Goal: Register for event/course

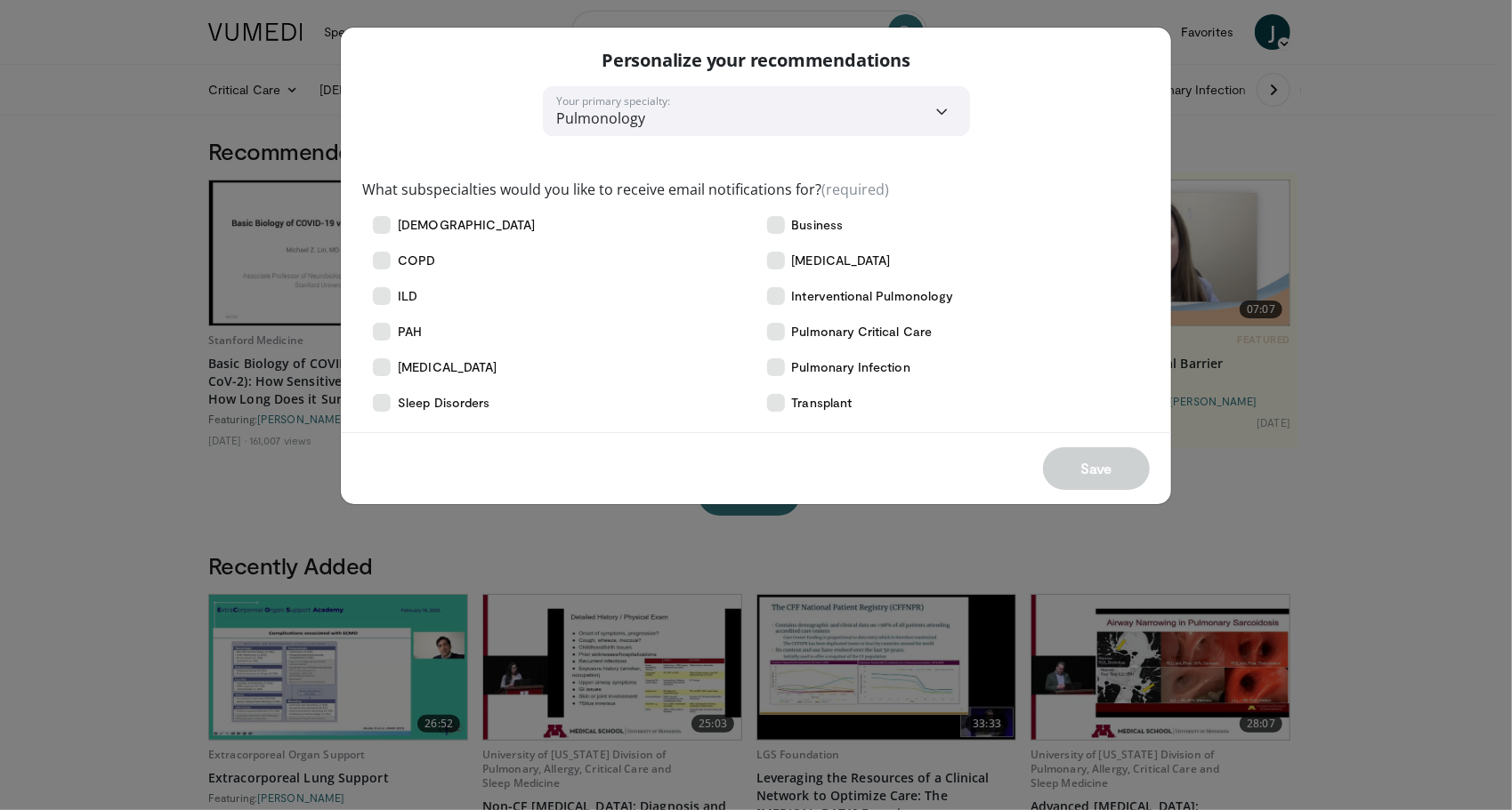
click at [381, 228] on icon at bounding box center [381, 225] width 18 height 18
click at [385, 260] on icon at bounding box center [381, 260] width 18 height 18
click at [1082, 464] on button "Save" at bounding box center [1096, 469] width 107 height 43
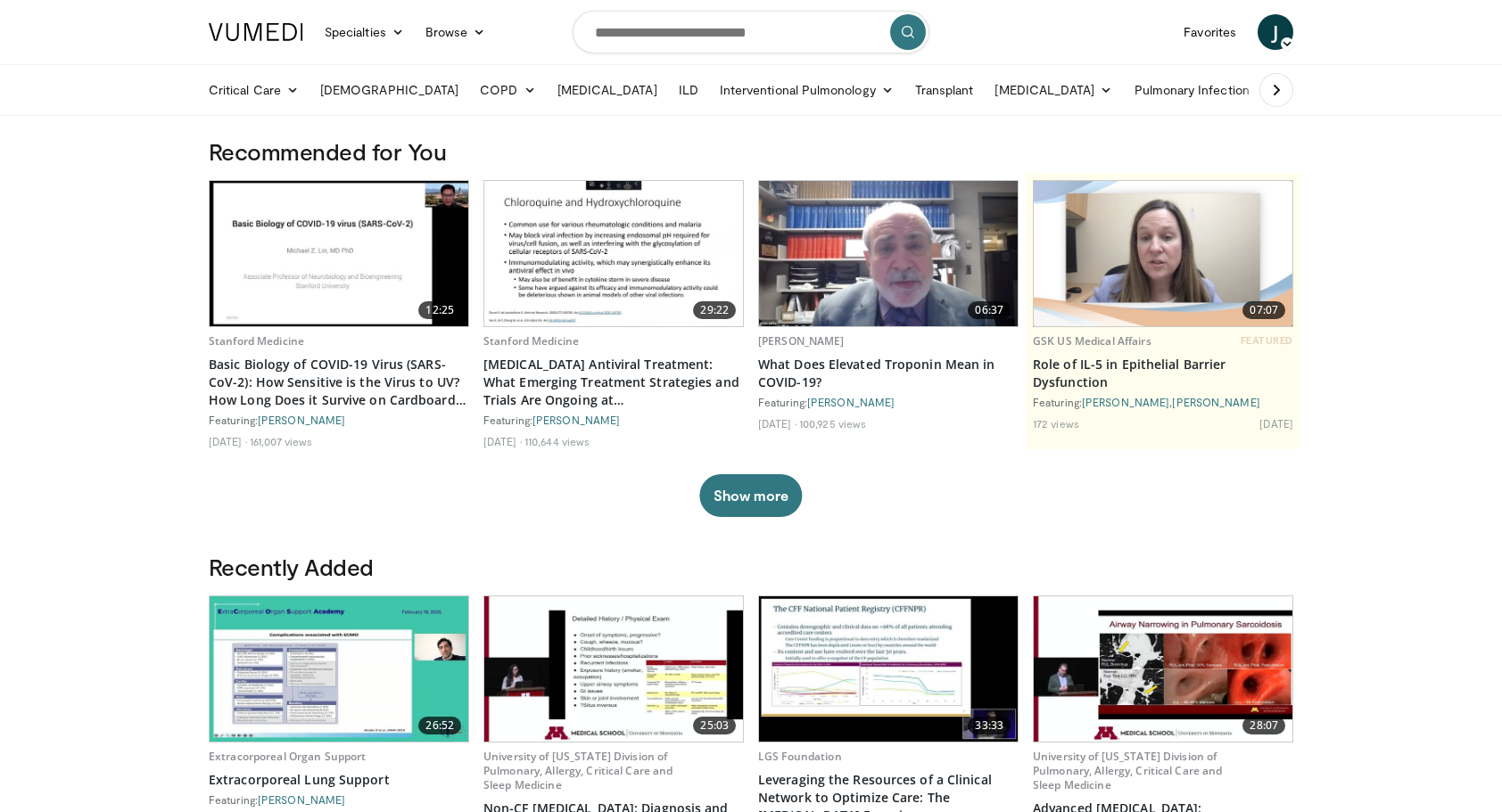
click at [381, 35] on link "Specialties" at bounding box center [364, 32] width 100 height 35
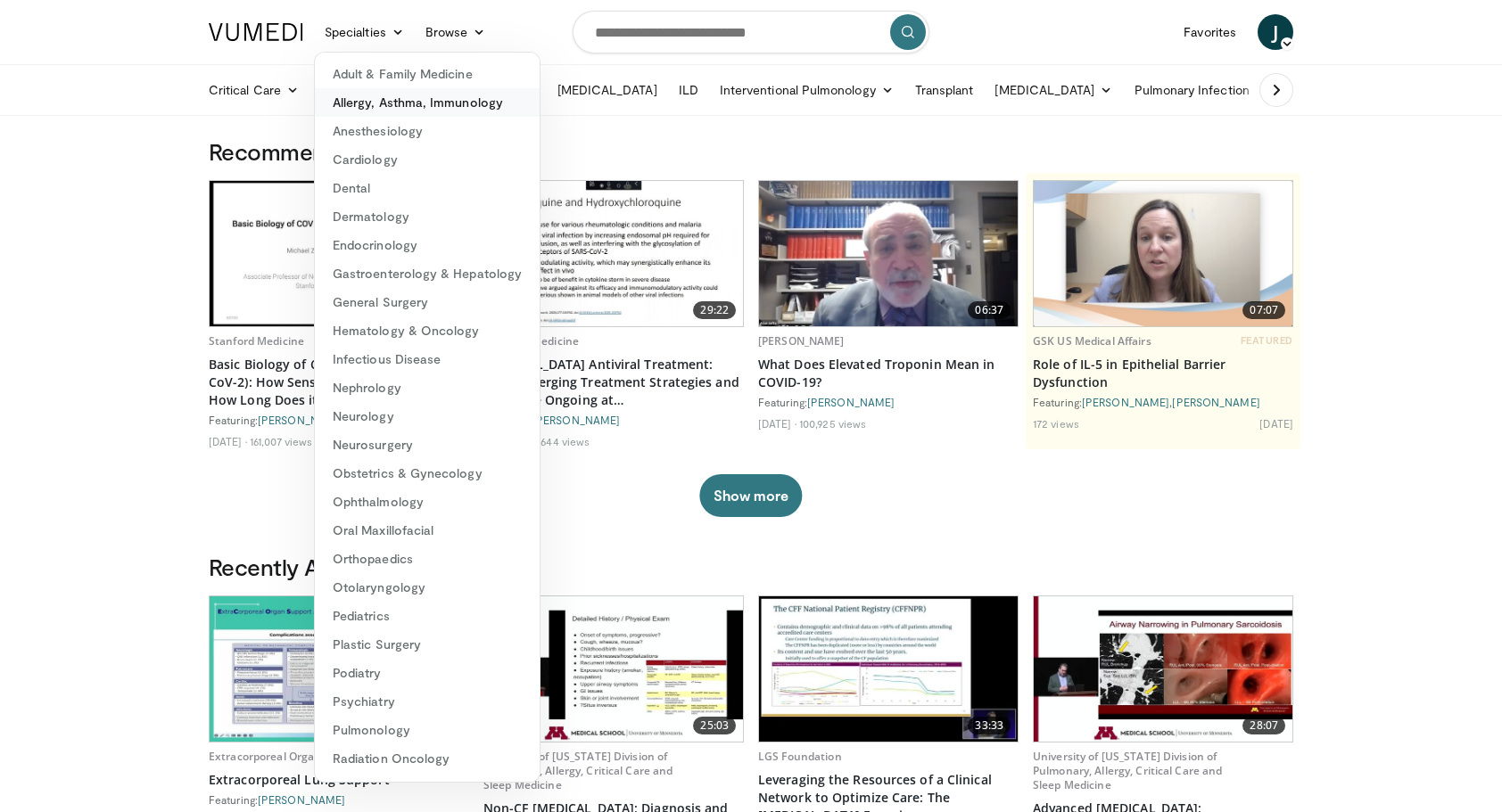
click at [387, 109] on link "Allergy, Asthma, Immunology" at bounding box center [427, 102] width 225 height 29
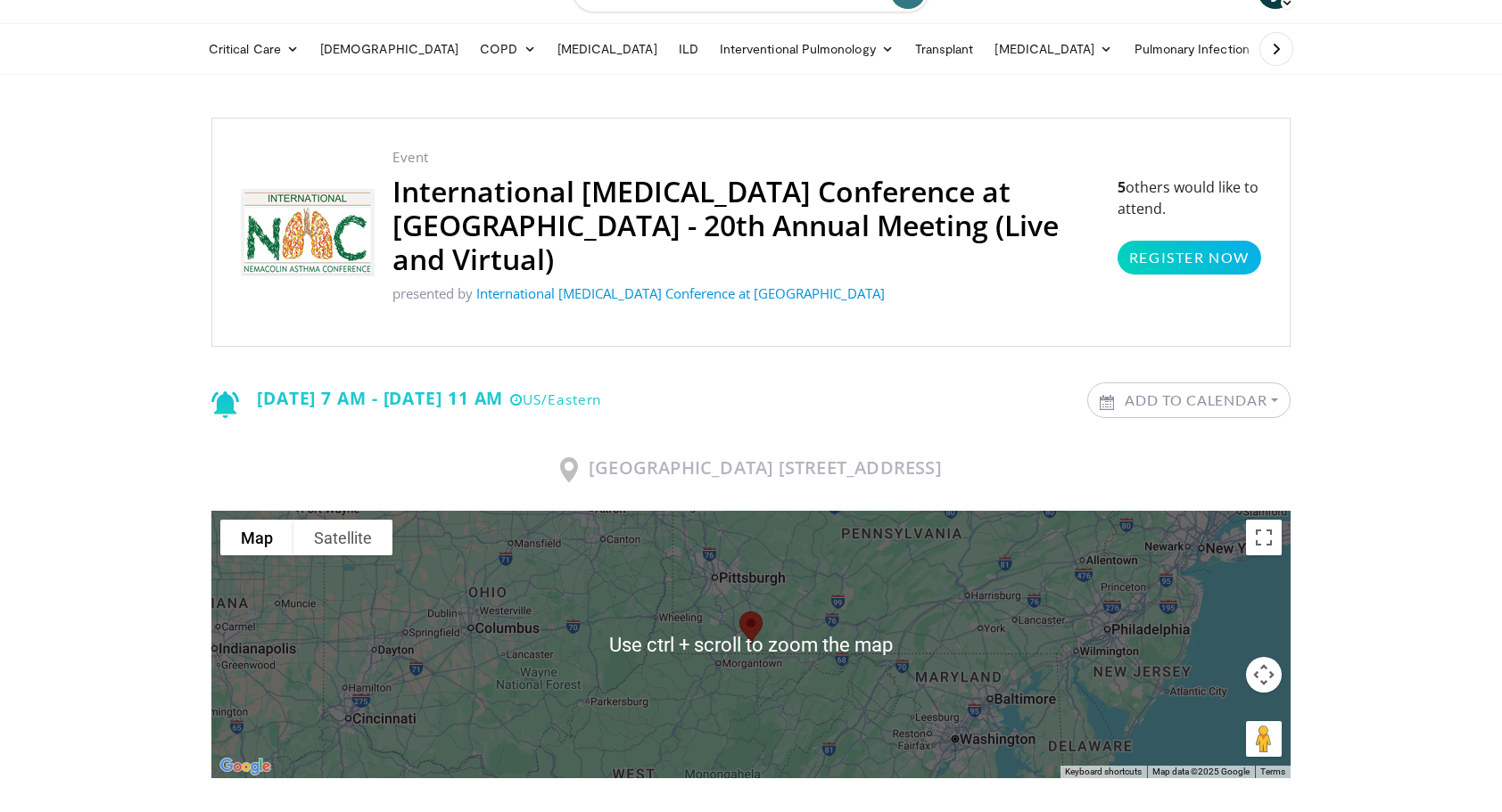
scroll to position [33, 0]
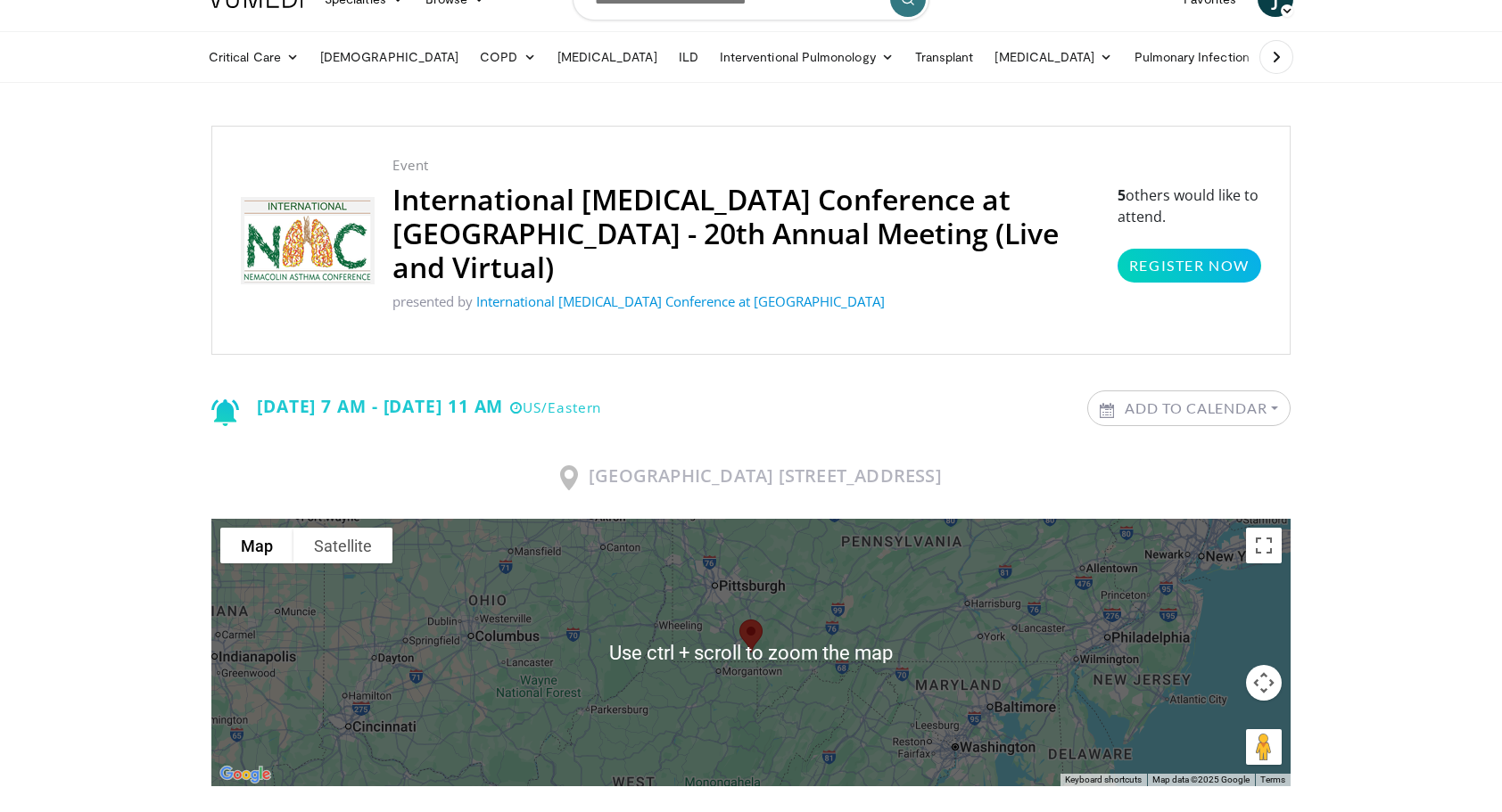
click at [1156, 187] on p "5 others would like to attend. Register Now" at bounding box center [1190, 233] width 143 height 98
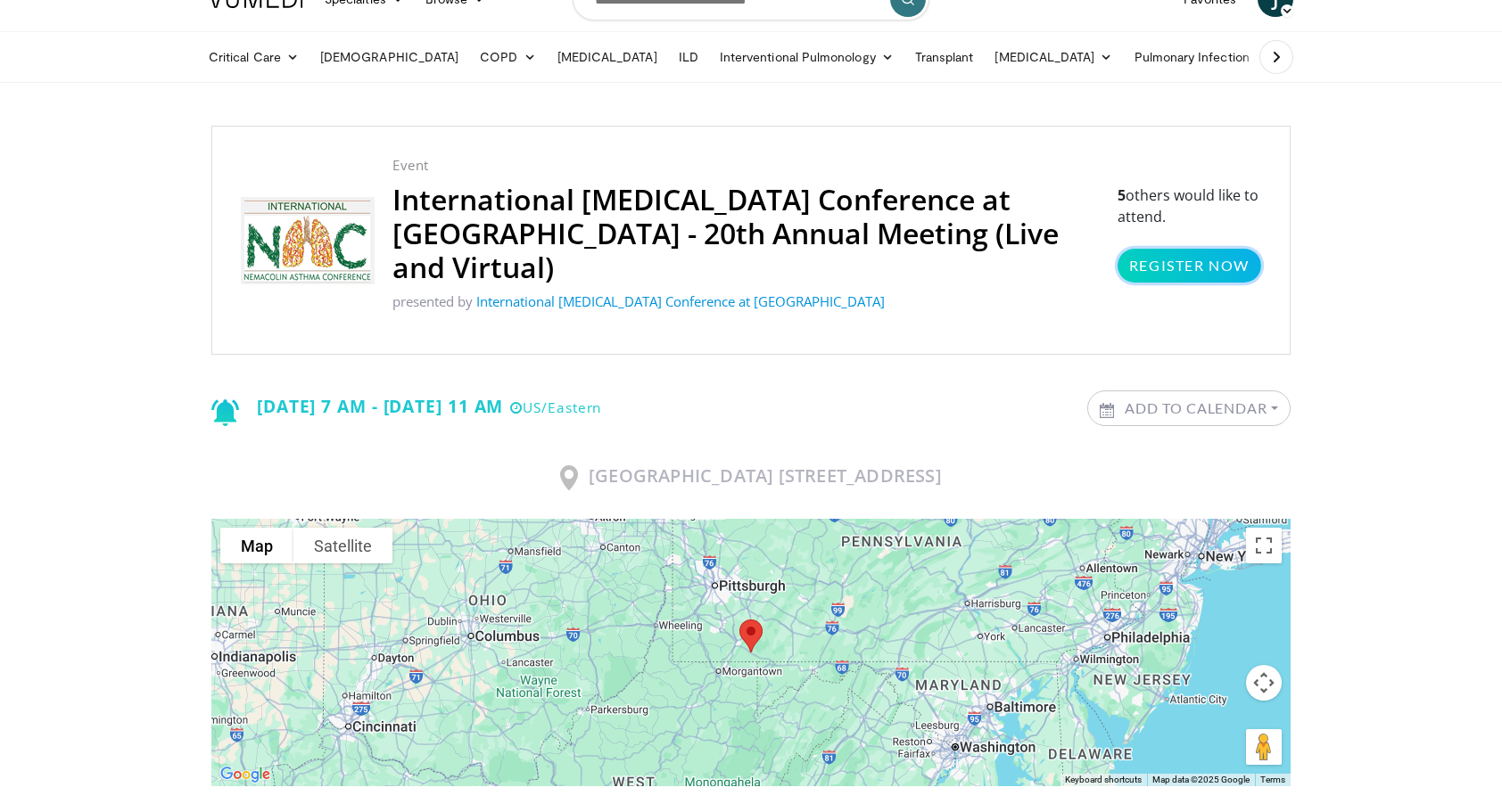
click at [1197, 255] on link "Register Now" at bounding box center [1190, 265] width 143 height 33
